Goal: Check status: Check status

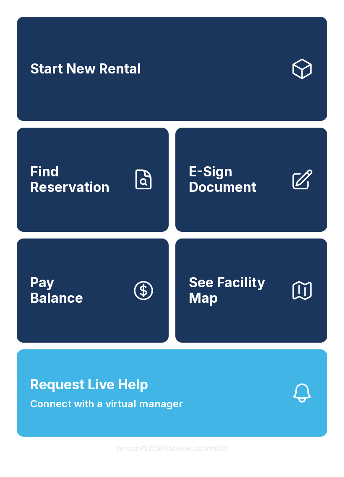
click at [107, 230] on link "Find Reservation" at bounding box center [93, 180] width 152 height 104
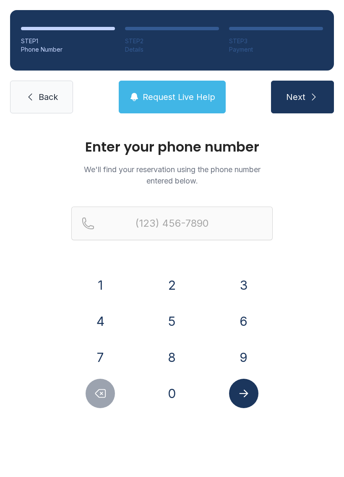
click at [181, 368] on button "8" at bounding box center [171, 356] width 29 height 29
click at [173, 398] on button "0" at bounding box center [171, 392] width 29 height 29
click at [114, 322] on button "4" at bounding box center [100, 320] width 29 height 29
click at [248, 334] on button "6" at bounding box center [243, 320] width 29 height 29
click at [182, 354] on button "8" at bounding box center [171, 356] width 29 height 29
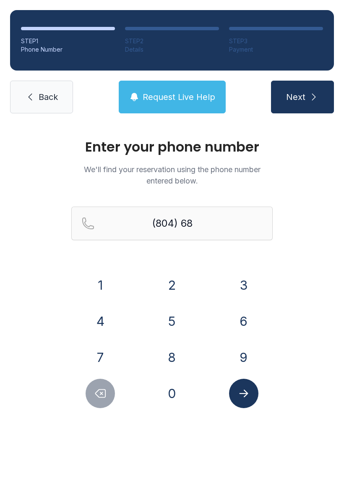
click at [181, 354] on button "8" at bounding box center [171, 356] width 29 height 29
click at [173, 392] on button "0" at bounding box center [171, 392] width 29 height 29
click at [111, 328] on button "4" at bounding box center [100, 320] width 29 height 29
click at [102, 355] on button "7" at bounding box center [100, 356] width 29 height 29
click at [240, 312] on button "6" at bounding box center [243, 320] width 29 height 29
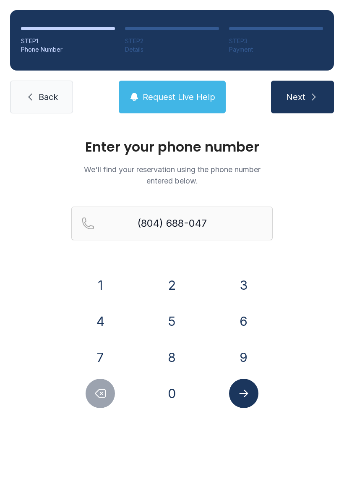
type input "[PHONE_NUMBER]"
click at [245, 396] on icon "Submit lookup form" at bounding box center [243, 393] width 9 height 8
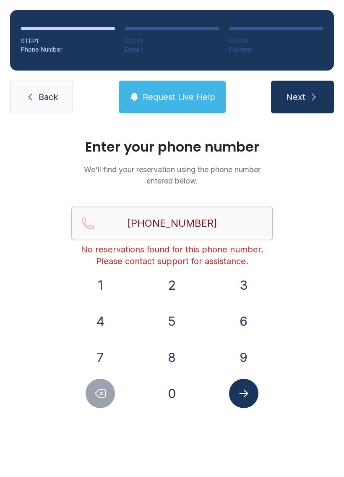
click at [29, 94] on icon at bounding box center [30, 97] width 10 height 10
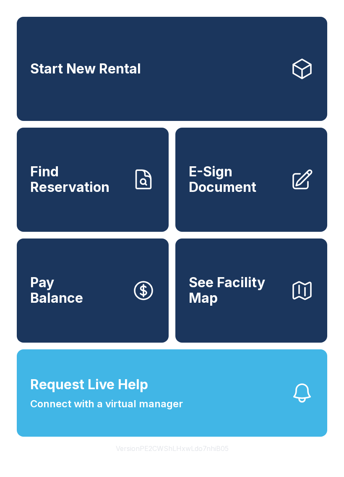
click at [44, 194] on span "Find Reservation" at bounding box center [77, 179] width 95 height 31
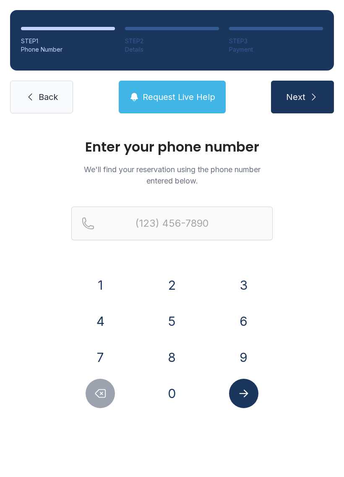
click at [172, 357] on button "8" at bounding box center [171, 356] width 29 height 29
click at [180, 393] on button "0" at bounding box center [171, 392] width 29 height 29
click at [109, 321] on button "4" at bounding box center [100, 320] width 29 height 29
click at [243, 321] on button "6" at bounding box center [243, 320] width 29 height 29
click at [179, 356] on button "8" at bounding box center [171, 356] width 29 height 29
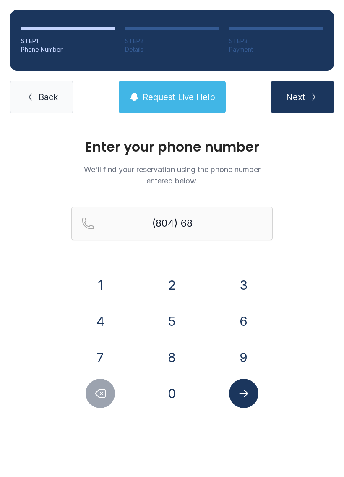
click at [182, 354] on button "8" at bounding box center [171, 356] width 29 height 29
click at [179, 393] on button "0" at bounding box center [171, 392] width 29 height 29
click at [109, 323] on button "4" at bounding box center [100, 320] width 29 height 29
click at [107, 351] on button "7" at bounding box center [100, 356] width 29 height 29
click at [247, 313] on button "6" at bounding box center [243, 320] width 29 height 29
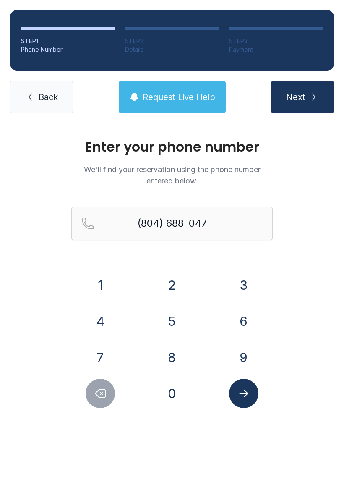
type input "[PHONE_NUMBER]"
click at [255, 383] on button "Submit lookup form" at bounding box center [243, 392] width 29 height 29
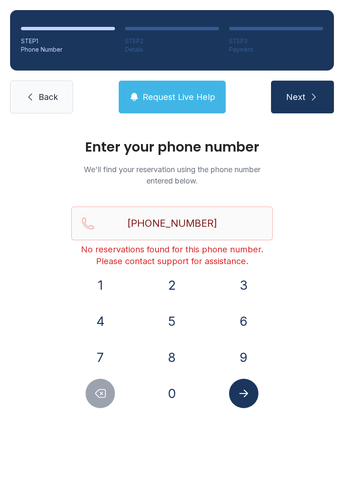
click at [30, 99] on icon at bounding box center [30, 97] width 10 height 10
